Goal: Use online tool/utility

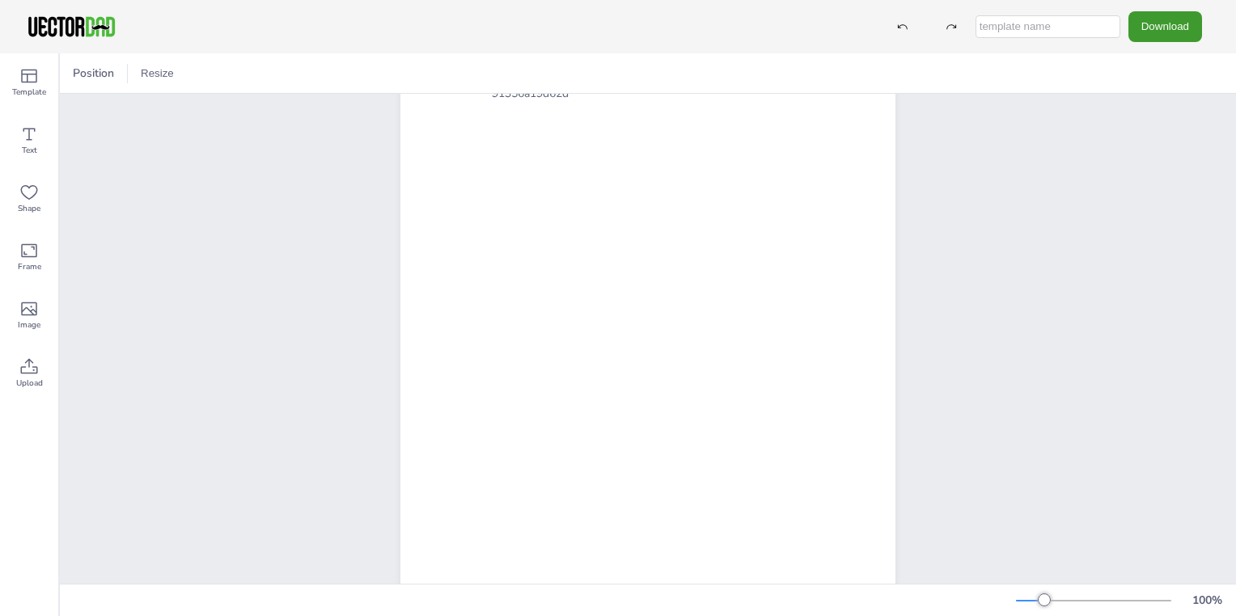
scroll to position [112, 0]
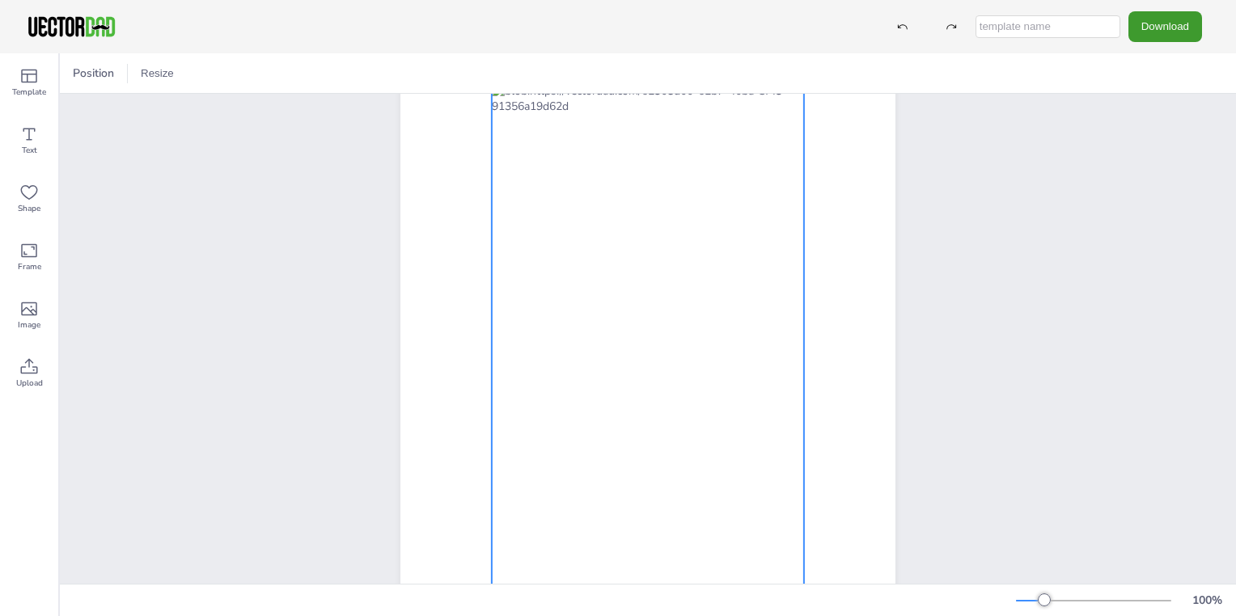
click at [710, 357] on div at bounding box center [648, 334] width 312 height 502
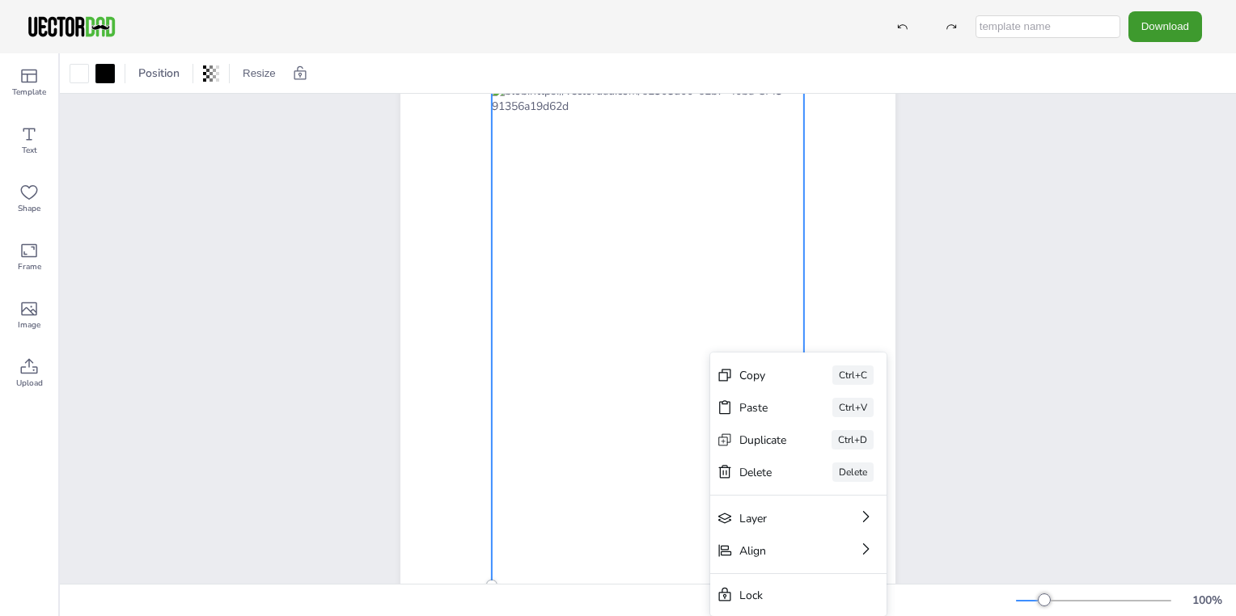
click at [710, 357] on div "Copy Ctrl+C Paste Ctrl+V Duplicate Ctrl+D Delete Delete Layer Align Lock" at bounding box center [798, 485] width 176 height 264
click at [705, 344] on div at bounding box center [648, 334] width 312 height 502
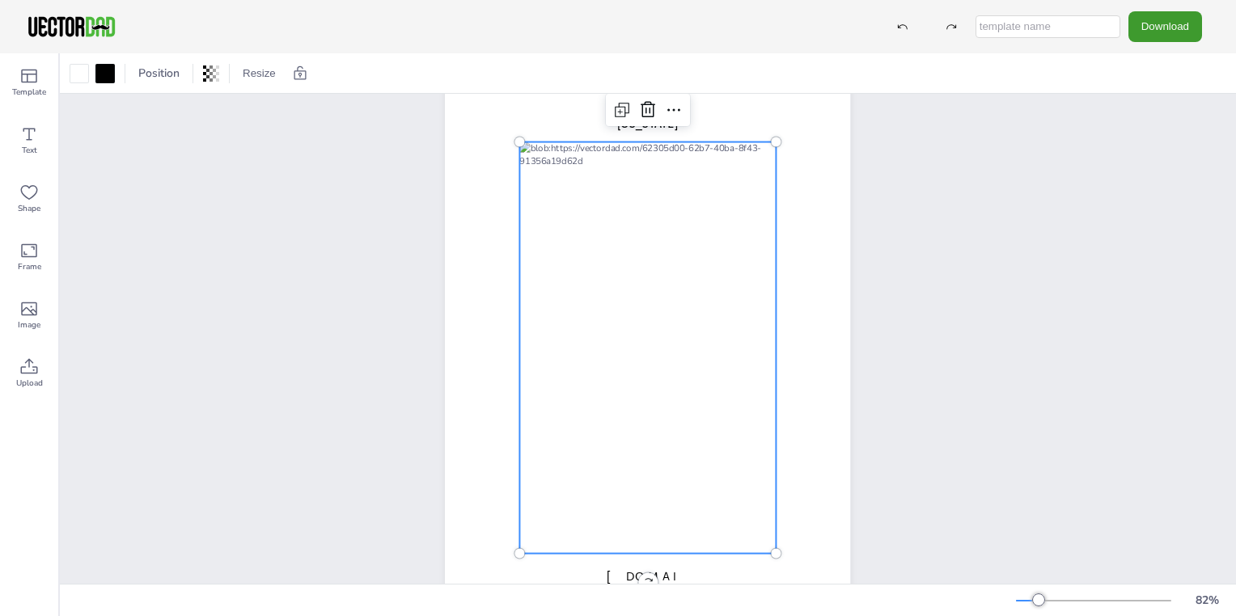
scroll to position [19, 0]
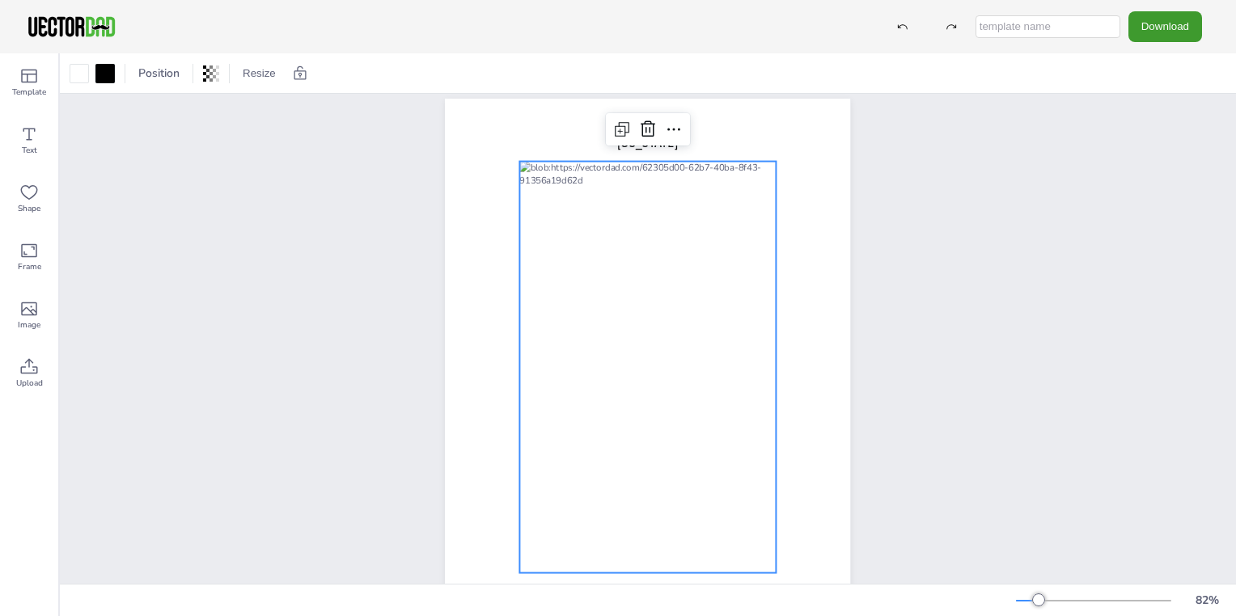
click at [865, 231] on div "[DOMAIN_NAME] [US_STATE]" at bounding box center [648, 361] width 454 height 524
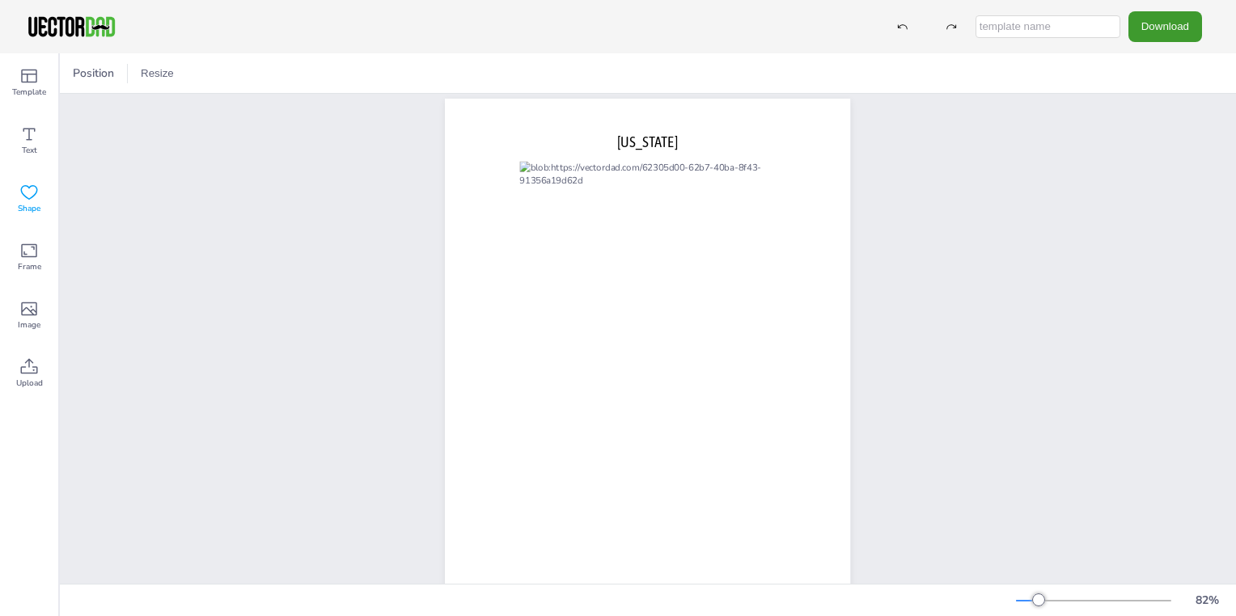
click at [24, 198] on icon at bounding box center [28, 192] width 19 height 19
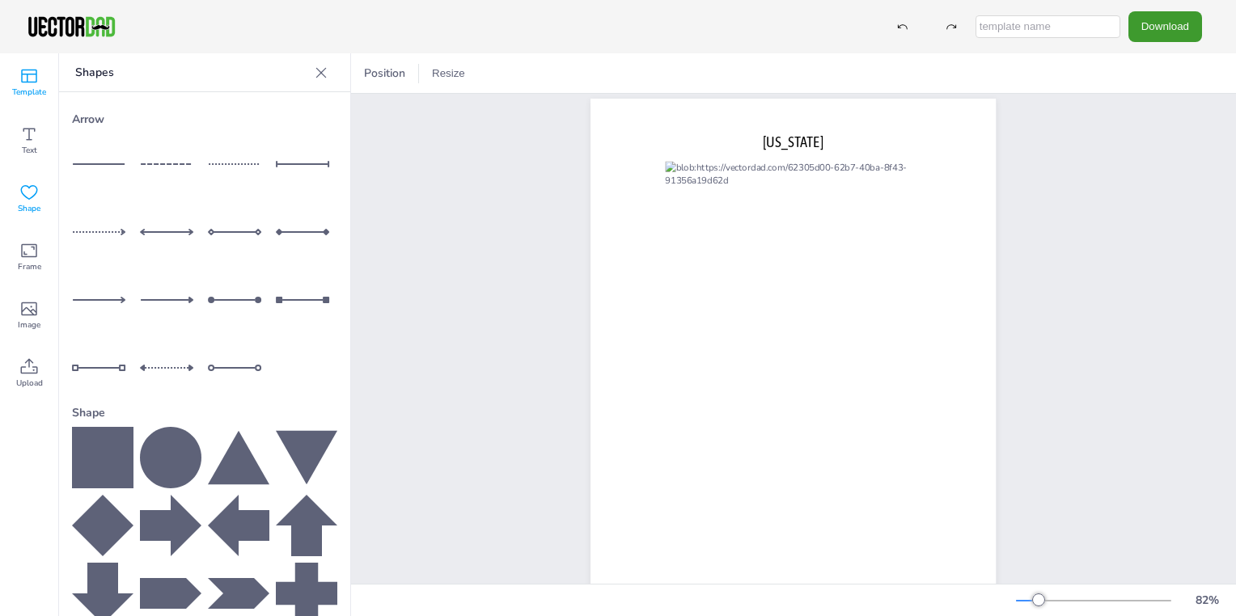
click at [23, 78] on icon at bounding box center [28, 75] width 19 height 19
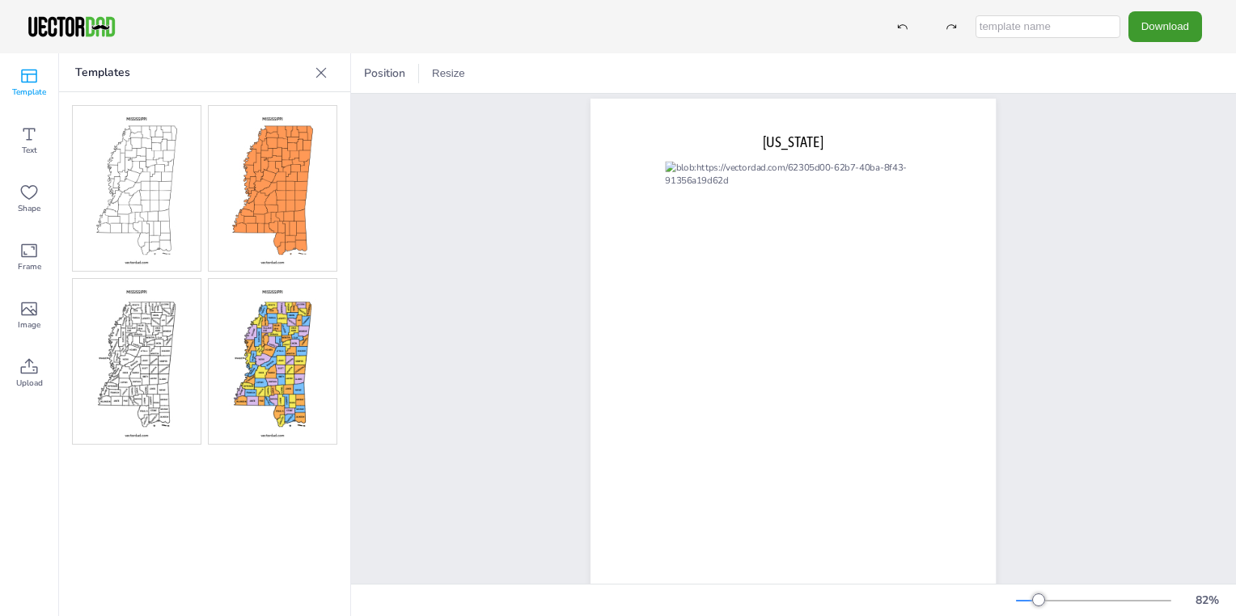
click at [270, 330] on img at bounding box center [273, 361] width 128 height 165
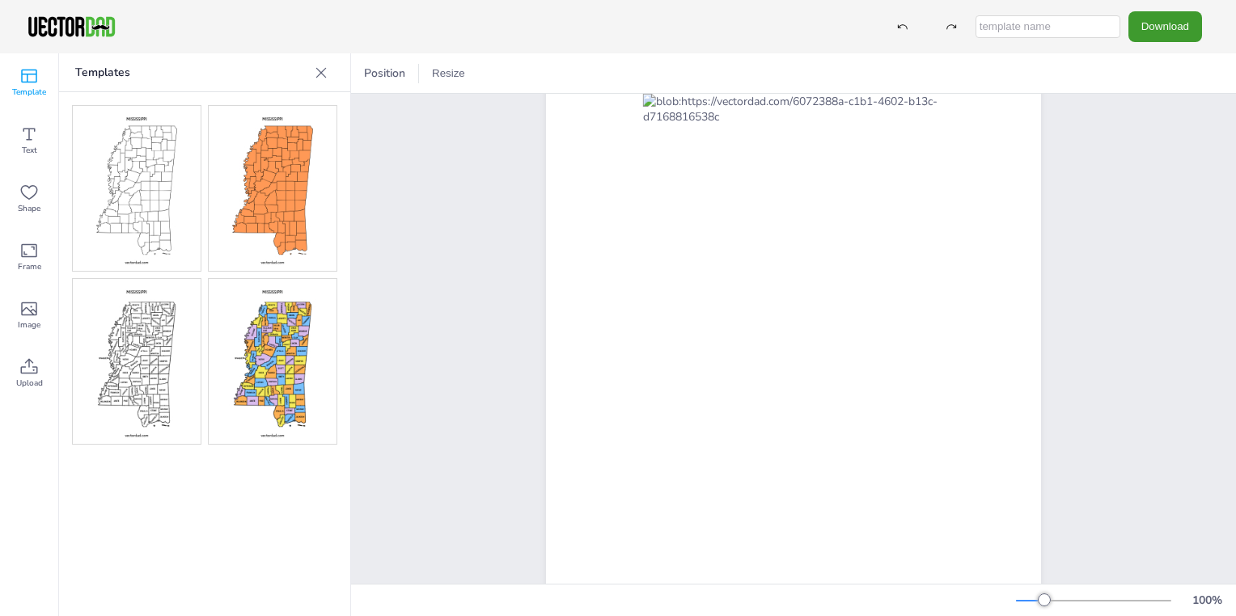
scroll to position [110, 0]
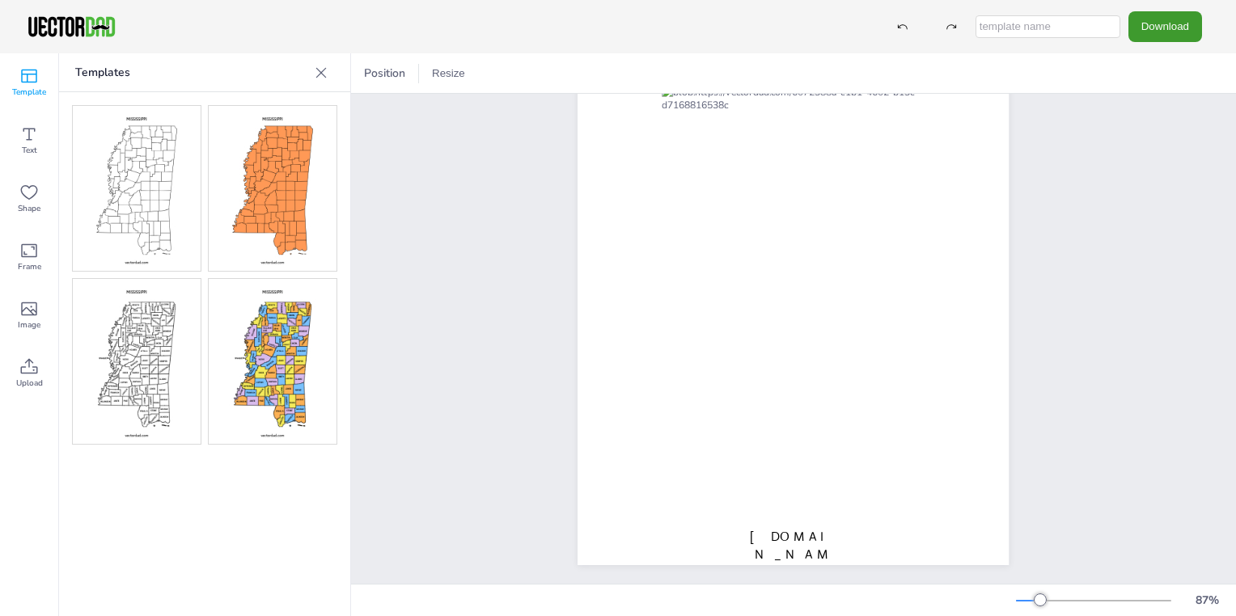
click at [148, 358] on img at bounding box center [137, 361] width 128 height 165
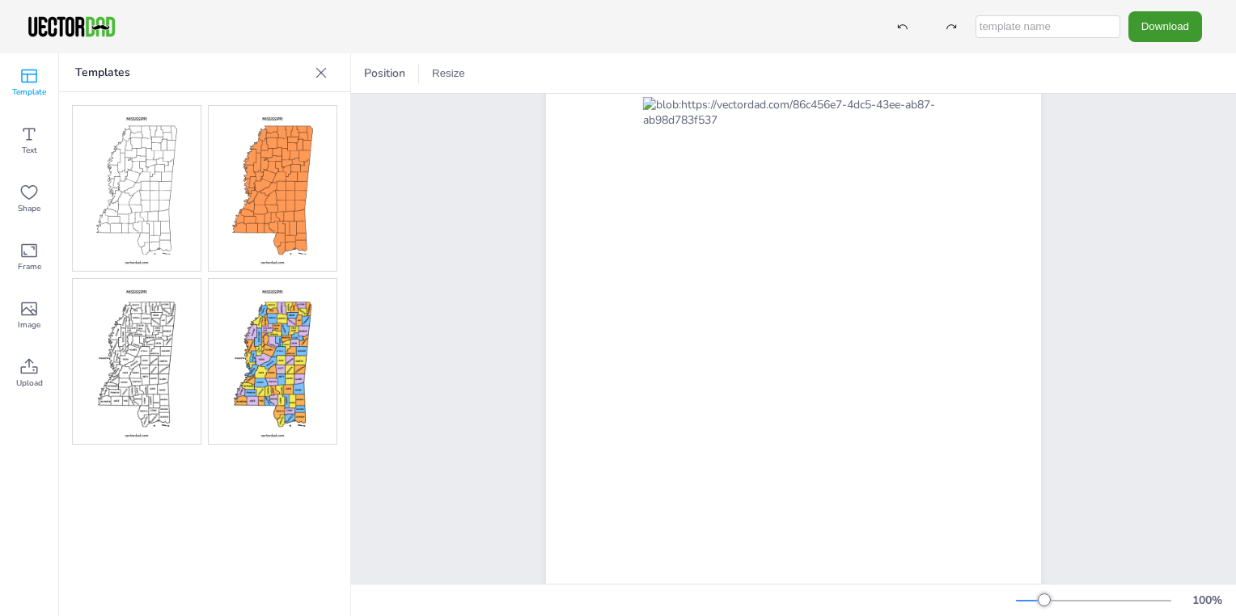
click at [258, 366] on img at bounding box center [273, 361] width 128 height 165
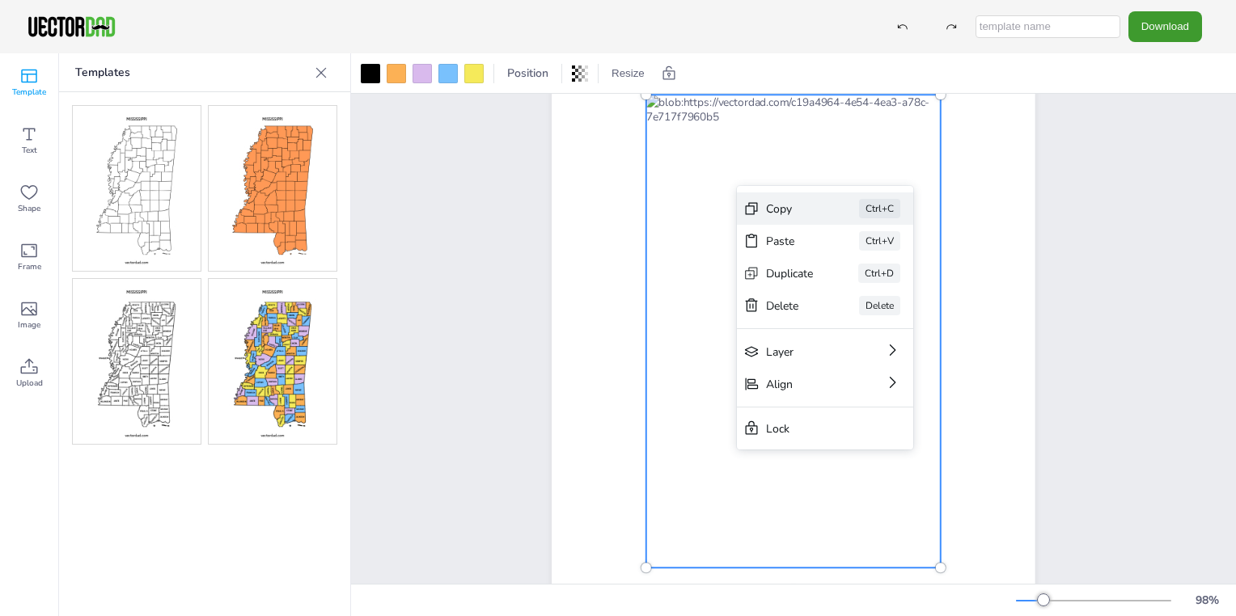
click at [760, 215] on div "Copy Ctrl+C" at bounding box center [825, 208] width 176 height 32
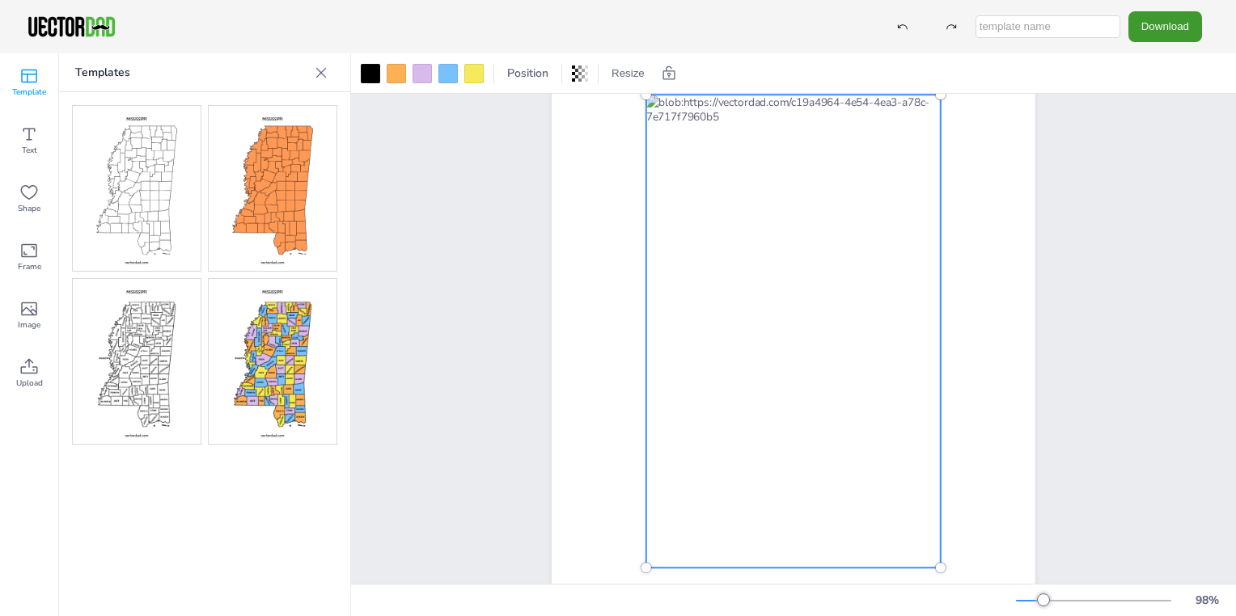
click at [774, 333] on div at bounding box center [793, 331] width 294 height 473
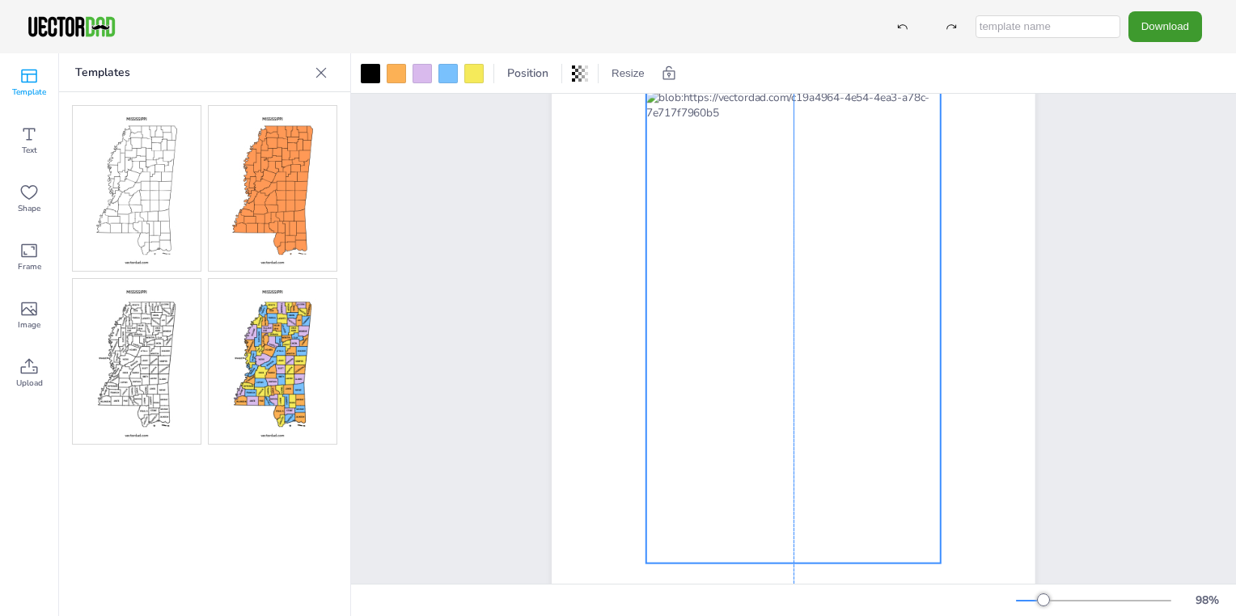
scroll to position [106, 0]
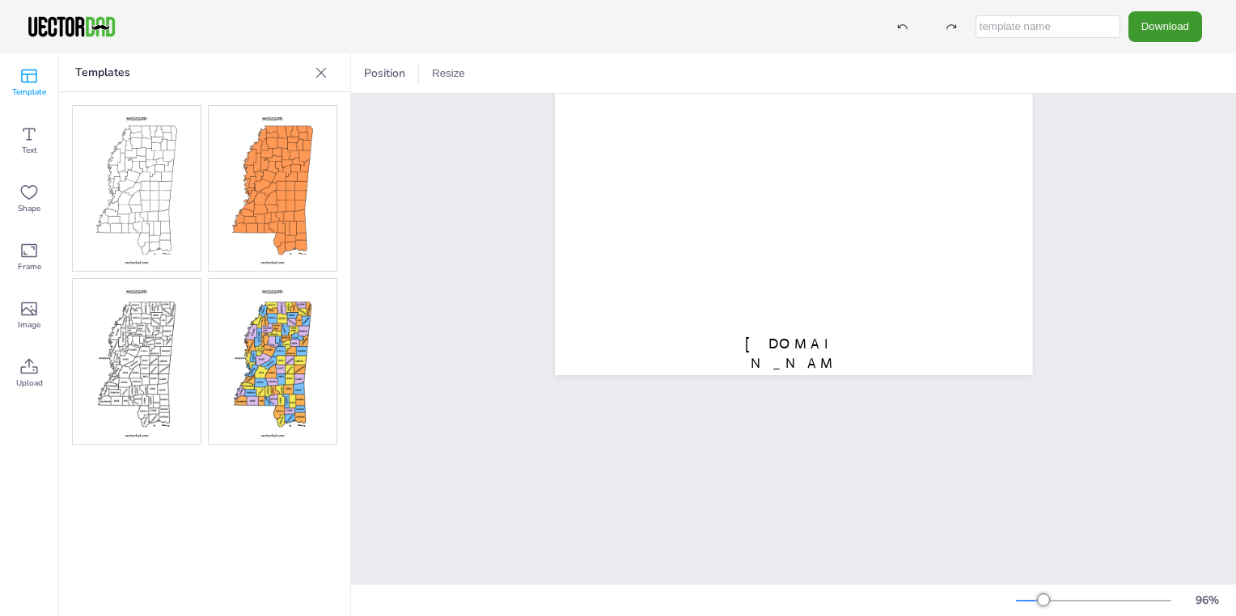
scroll to position [0, 0]
click at [378, 66] on span "Position" at bounding box center [385, 73] width 48 height 15
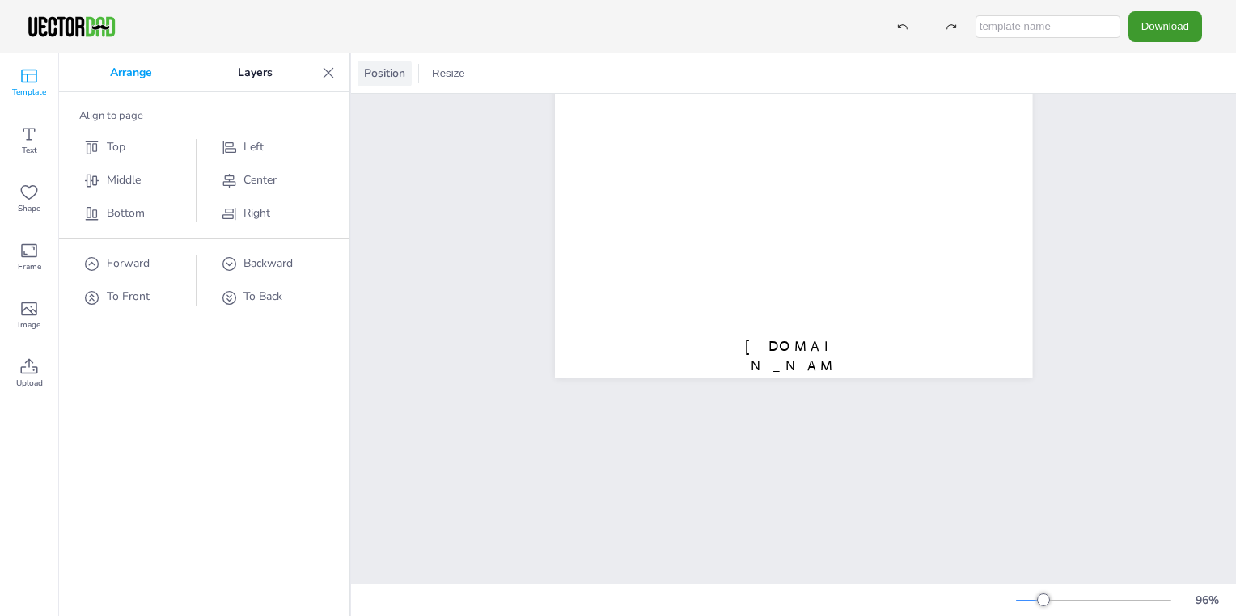
click at [378, 66] on span "Position" at bounding box center [385, 73] width 48 height 15
click at [459, 74] on button "Resize" at bounding box center [448, 74] width 46 height 26
click at [459, 74] on li "A4 (8.25in x 11.75in)" at bounding box center [493, 75] width 136 height 32
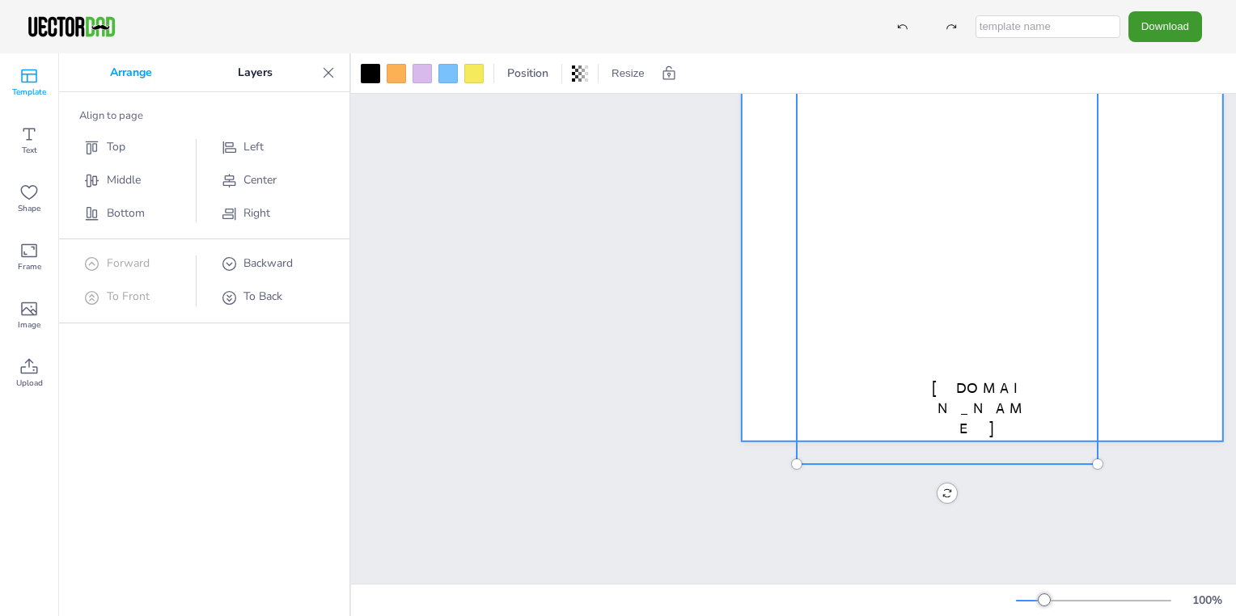
click at [756, 420] on div at bounding box center [981, 101] width 481 height 681
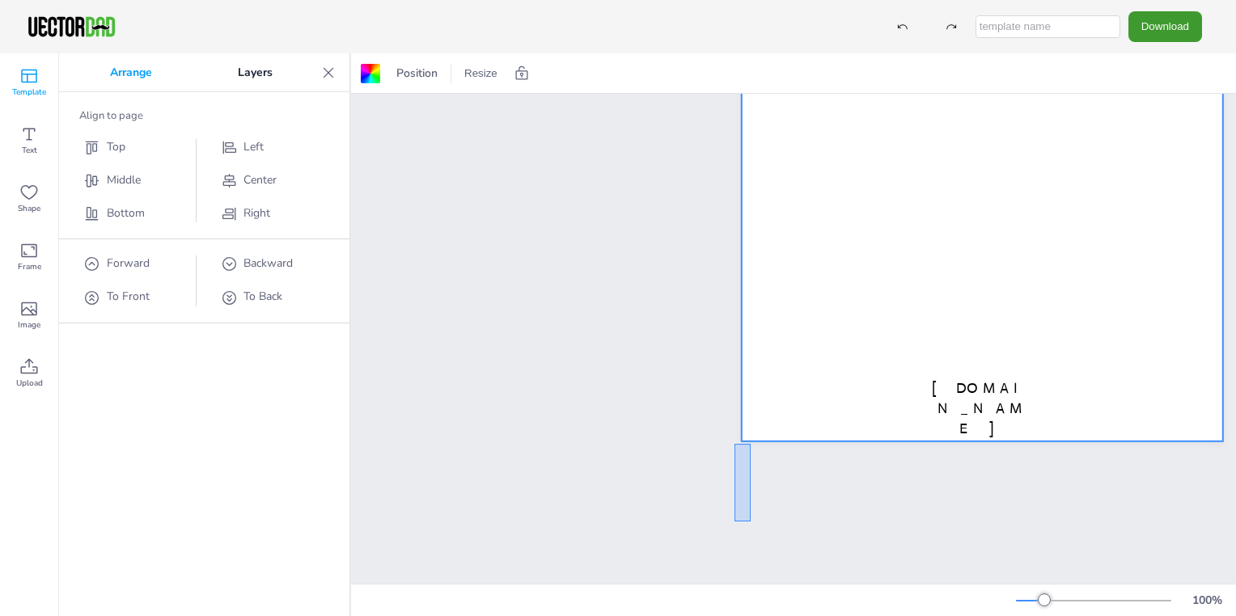
drag, startPoint x: 750, startPoint y: 444, endPoint x: 734, endPoint y: 522, distance: 79.3
click at [734, 522] on div "[DOMAIN_NAME] [US_STATE]" at bounding box center [982, 458] width 530 height 681
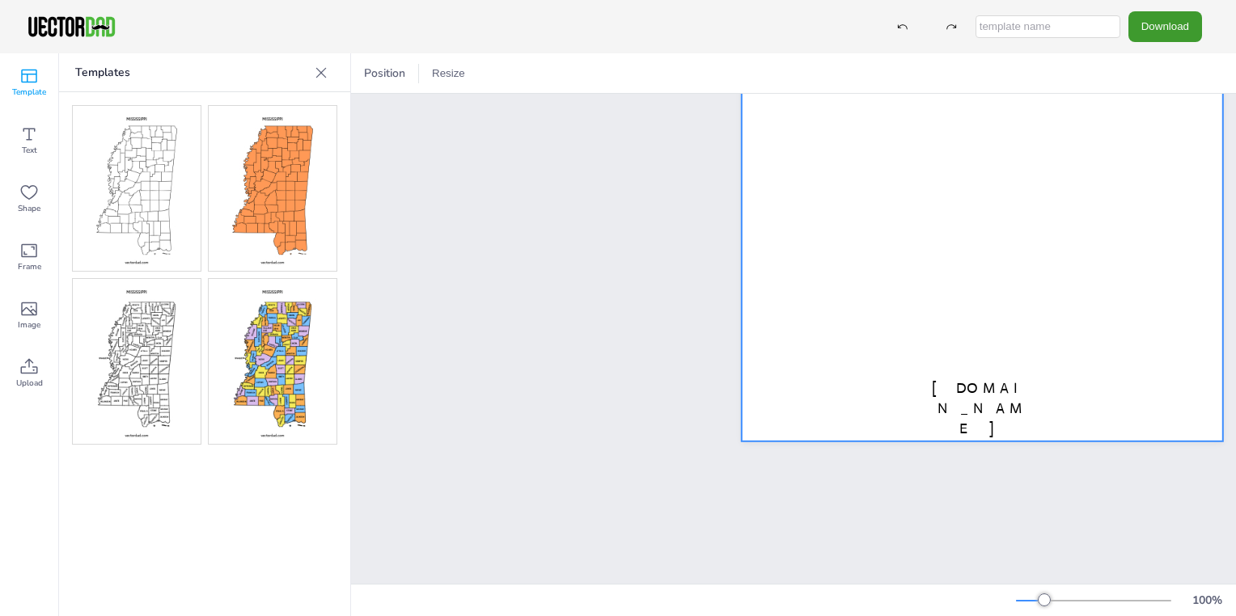
click at [772, 378] on div at bounding box center [981, 101] width 481 height 681
click at [264, 382] on img at bounding box center [273, 361] width 128 height 165
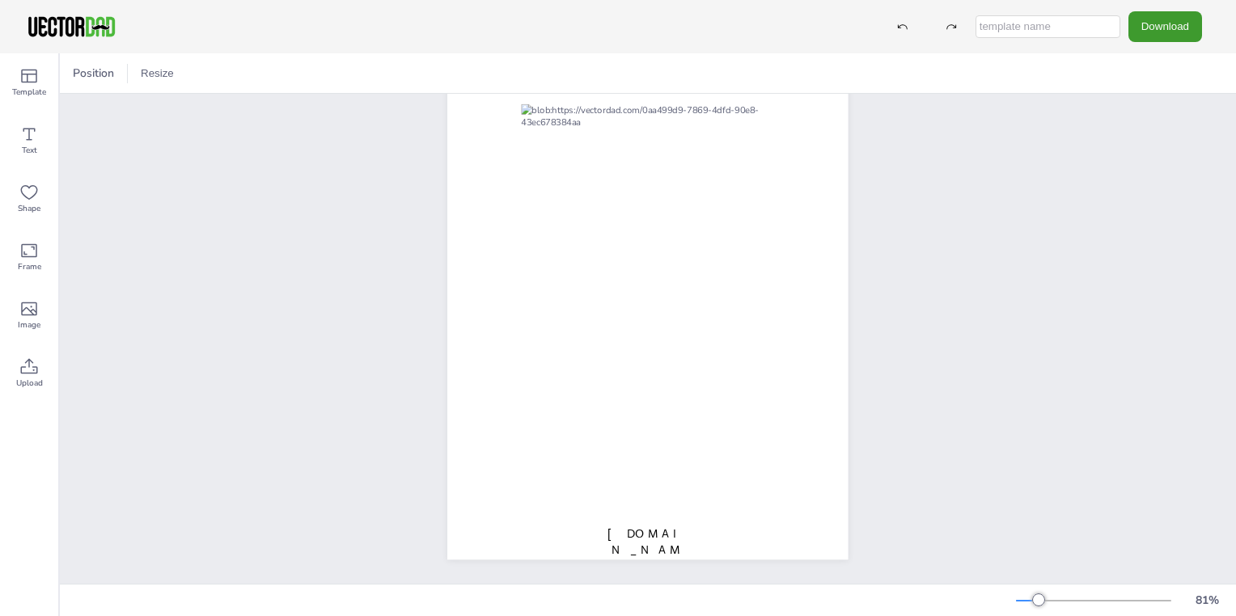
scroll to position [52, 0]
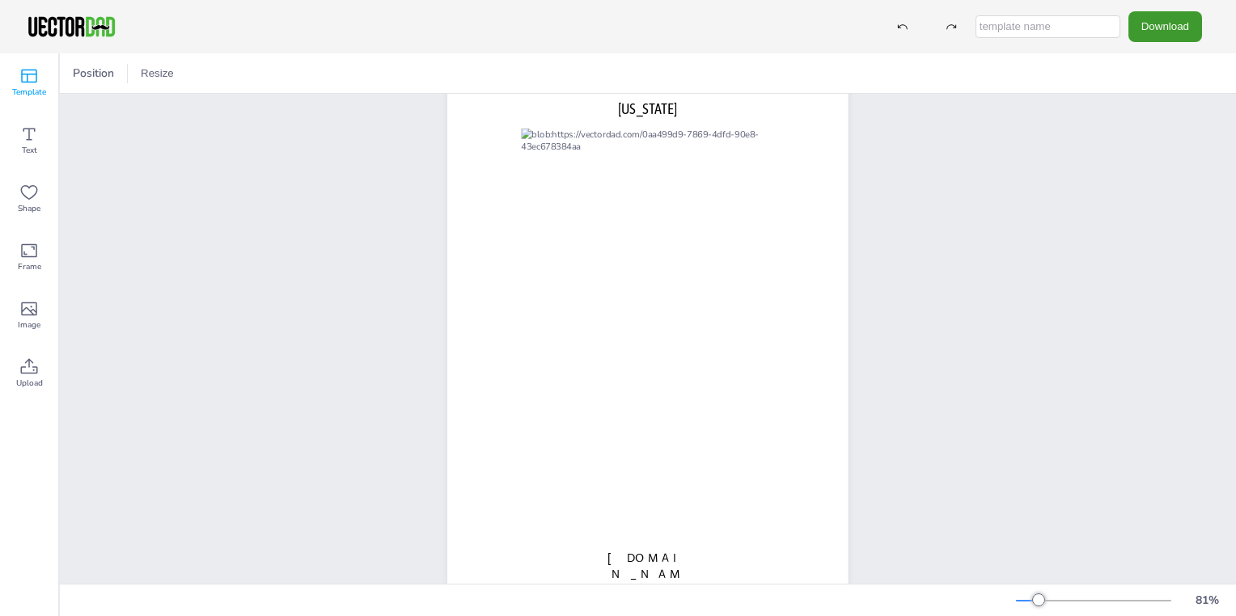
click at [23, 96] on span "Template" at bounding box center [29, 92] width 34 height 13
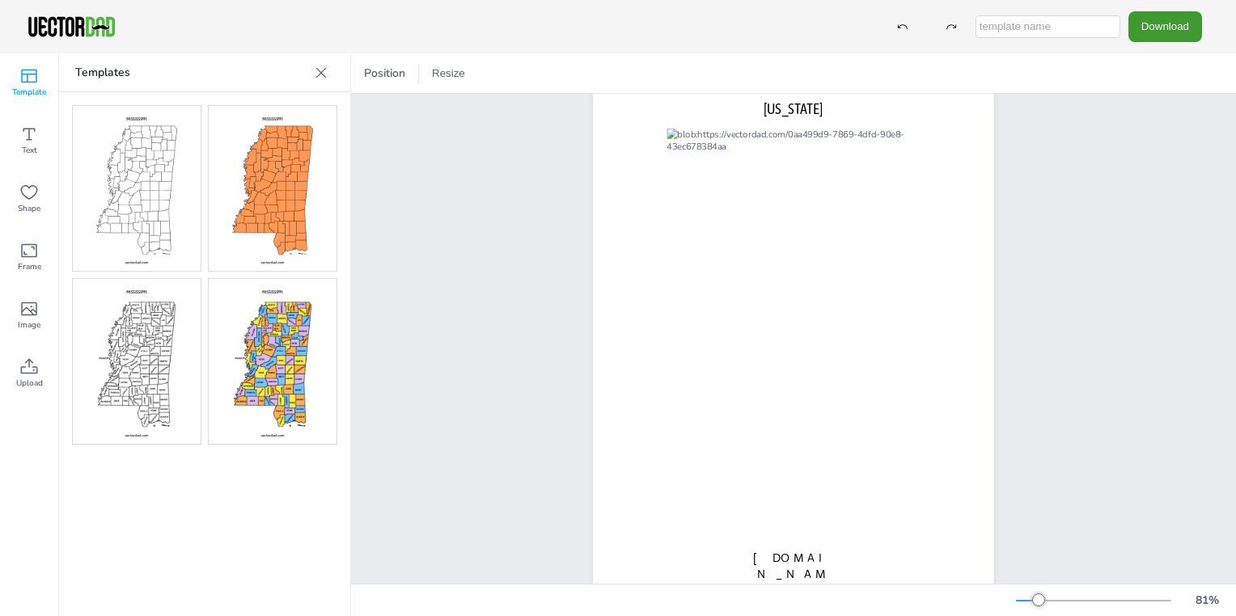
click at [295, 376] on img at bounding box center [273, 361] width 128 height 165
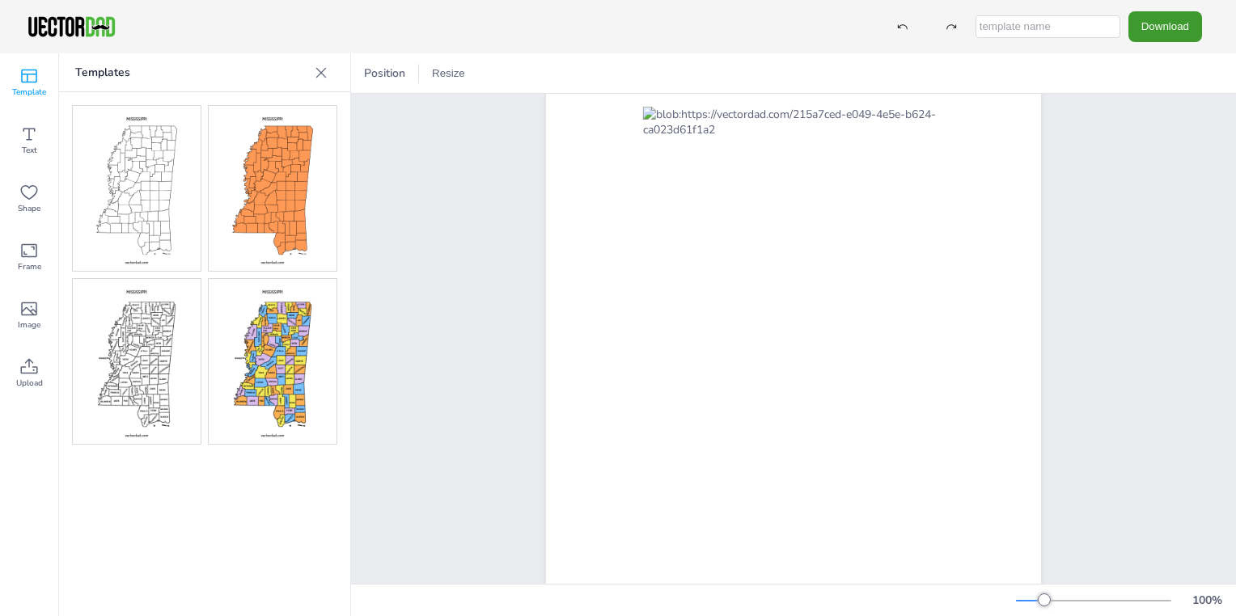
scroll to position [99, 0]
